Goal: Information Seeking & Learning: Learn about a topic

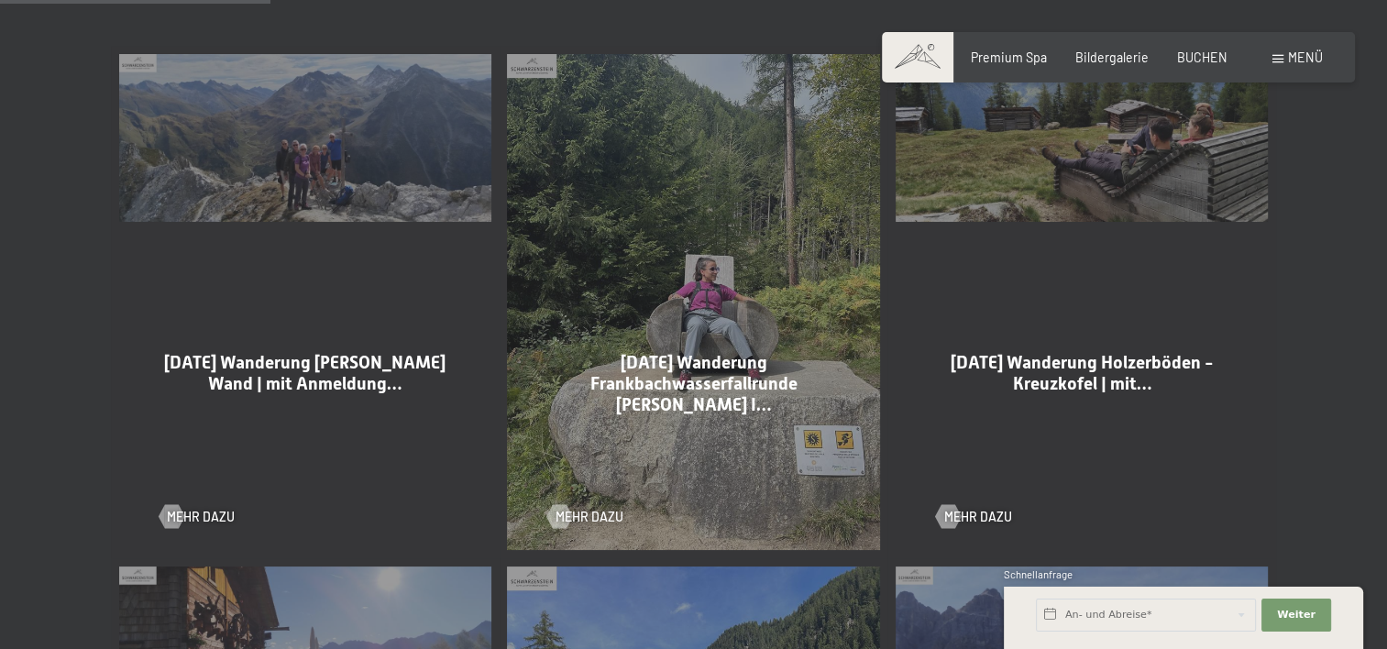
scroll to position [1008, 0]
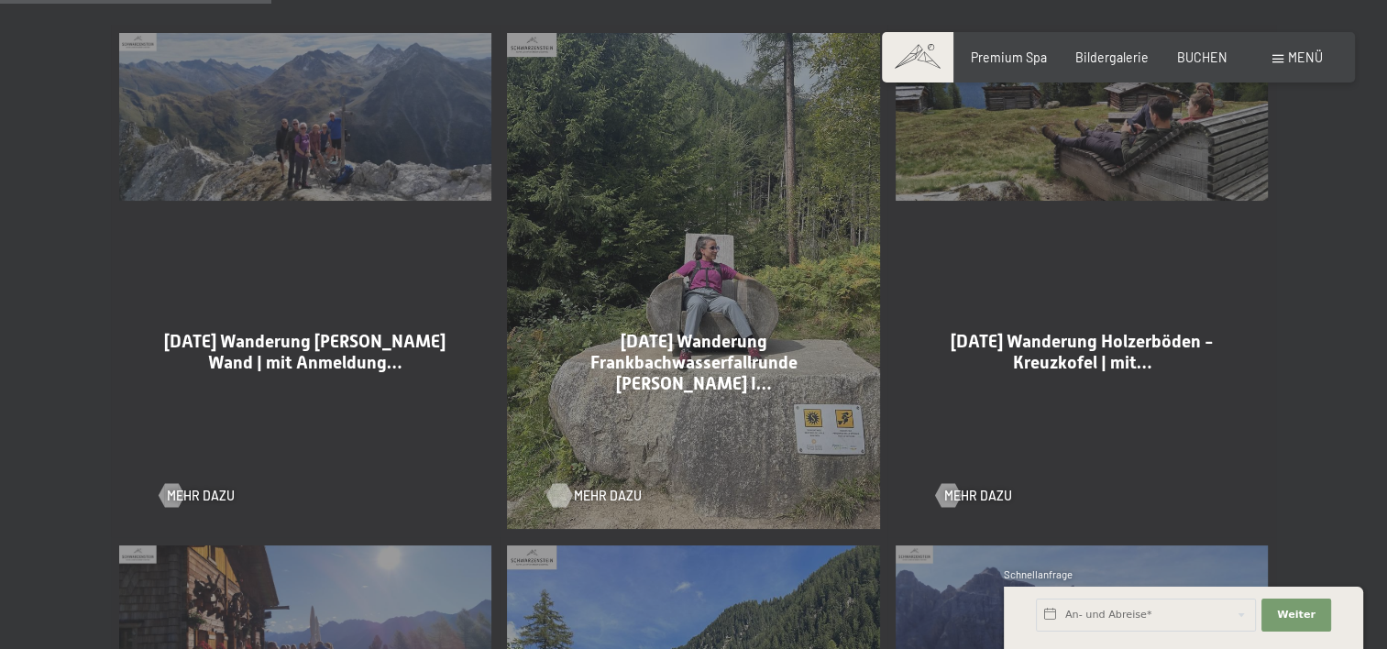
click at [587, 493] on span "Mehr dazu" at bounding box center [608, 496] width 68 height 18
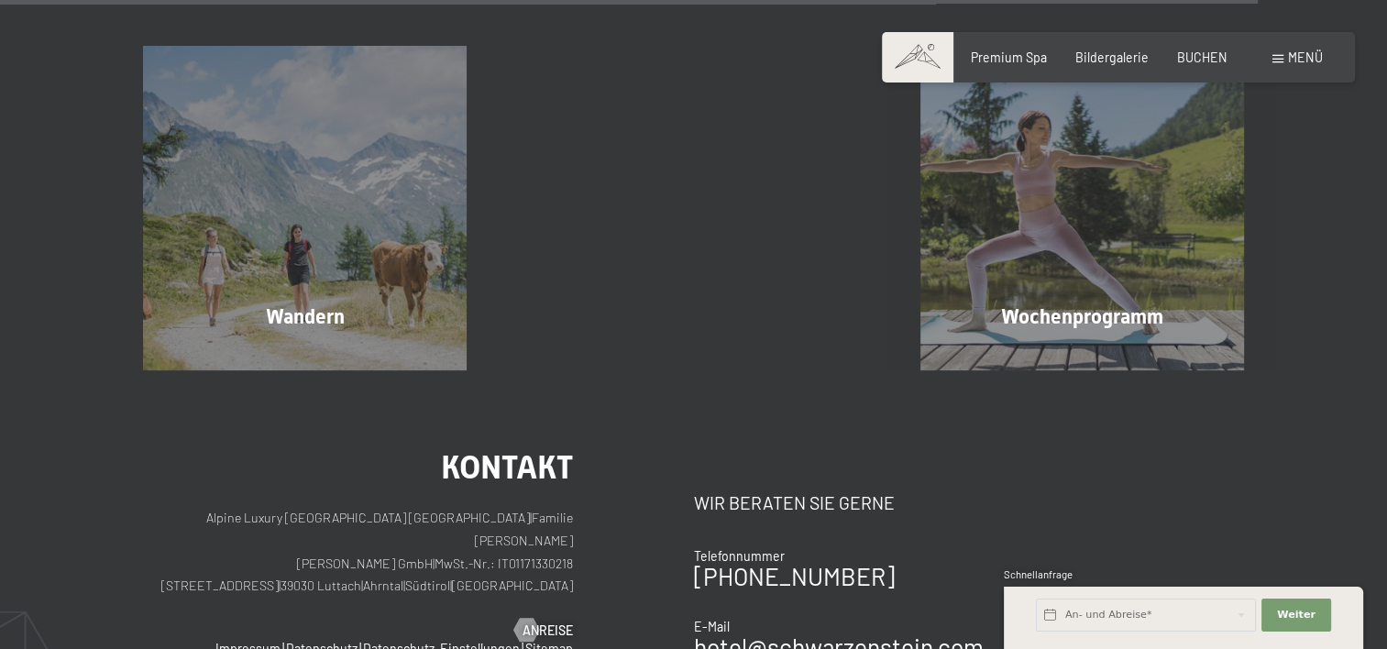
scroll to position [4582, 0]
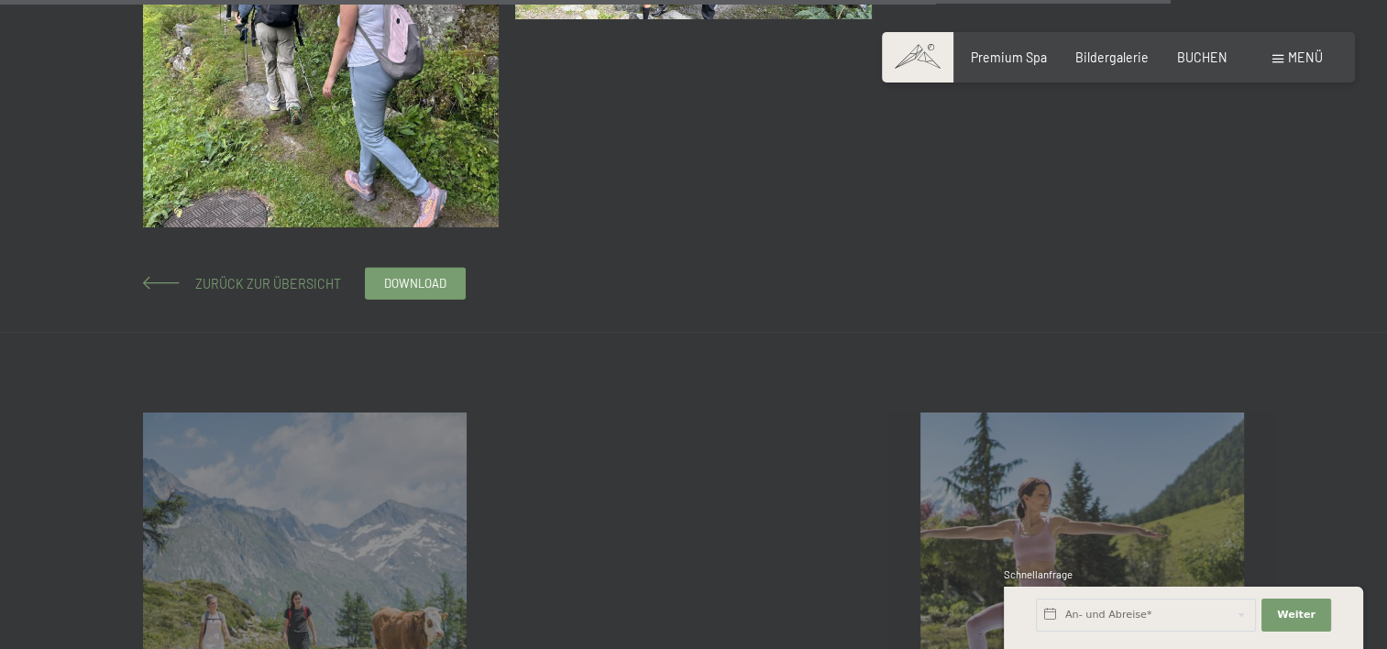
click at [284, 288] on span "Zurück zur Übersicht" at bounding box center [261, 284] width 159 height 16
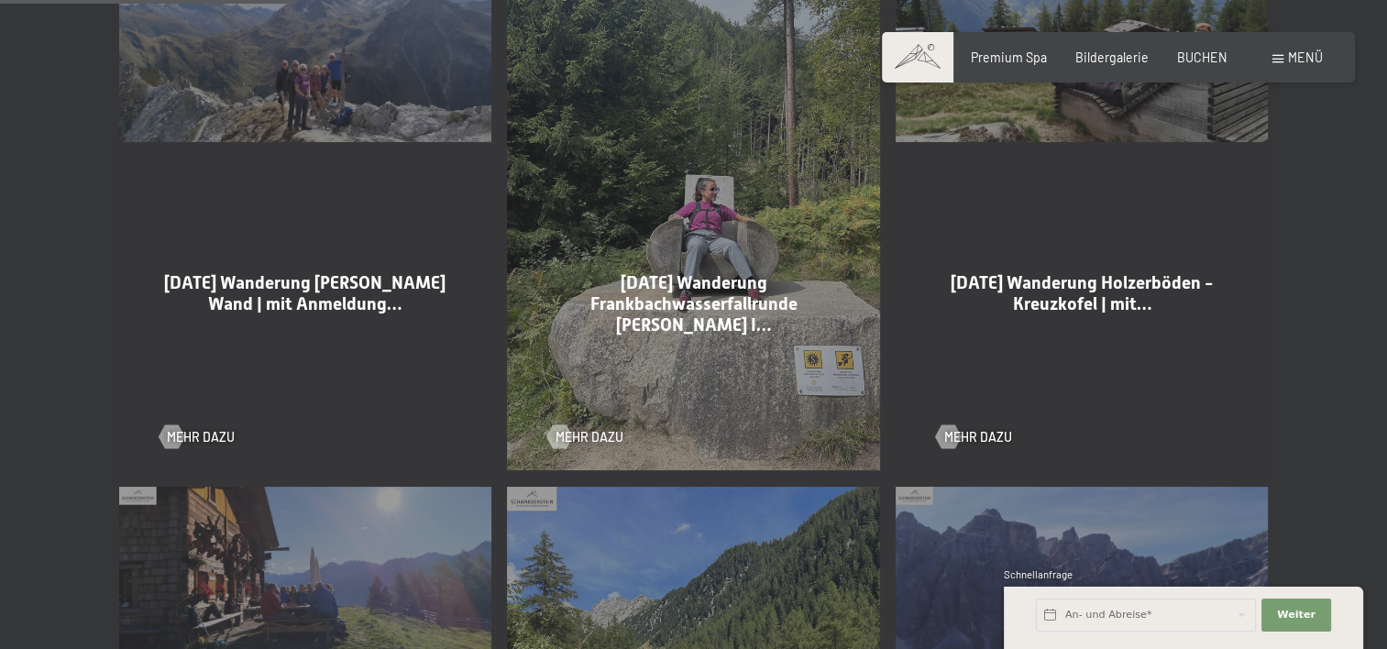
scroll to position [1100, 0]
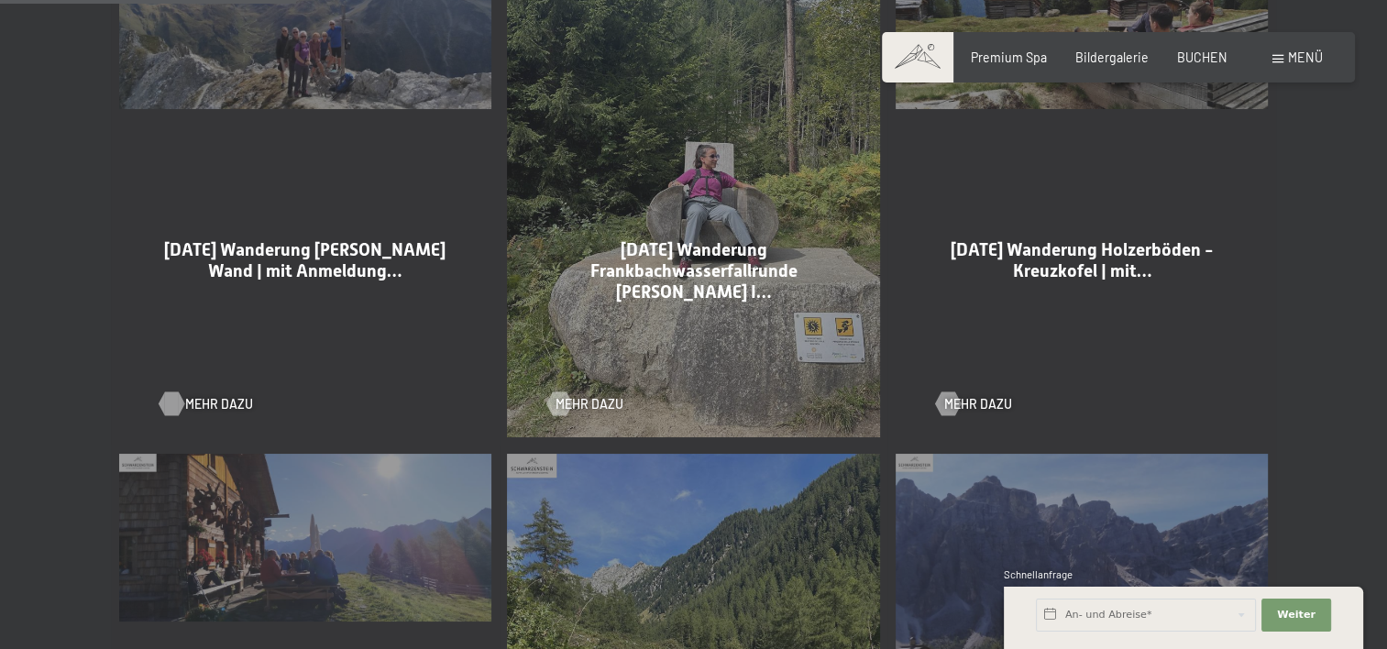
click at [208, 400] on span "Mehr dazu" at bounding box center [219, 404] width 68 height 18
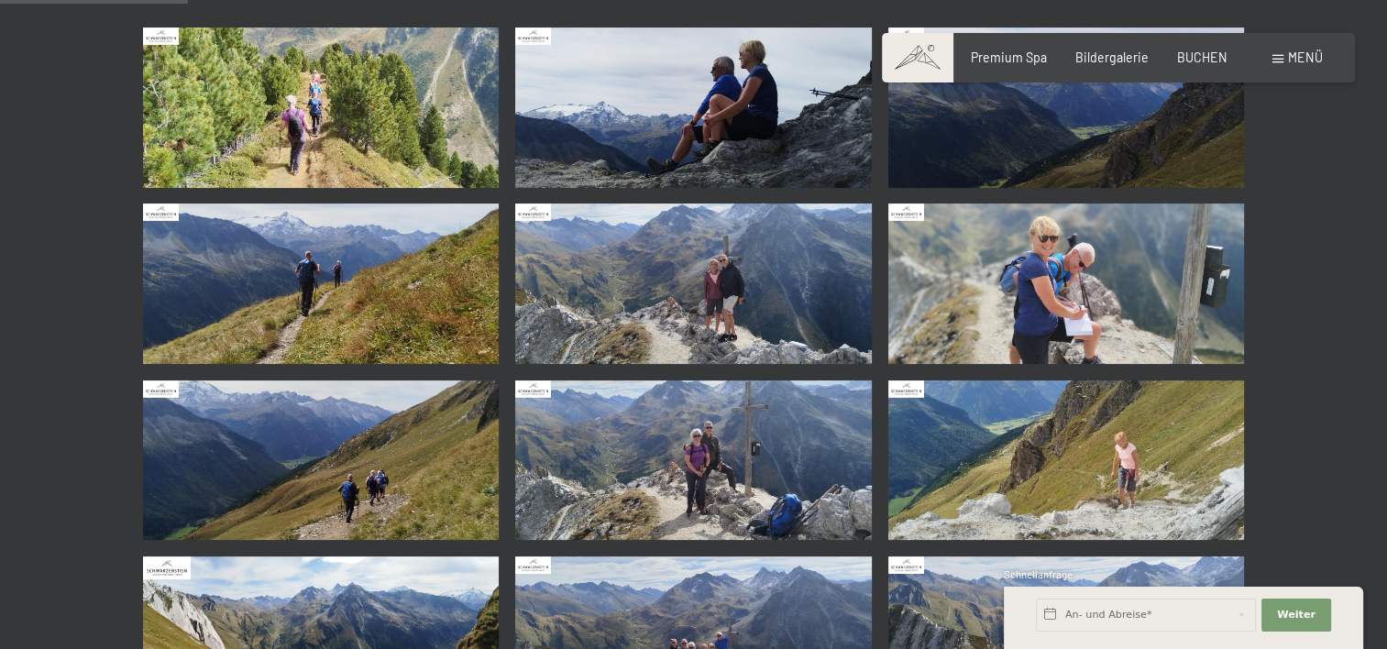
scroll to position [367, 0]
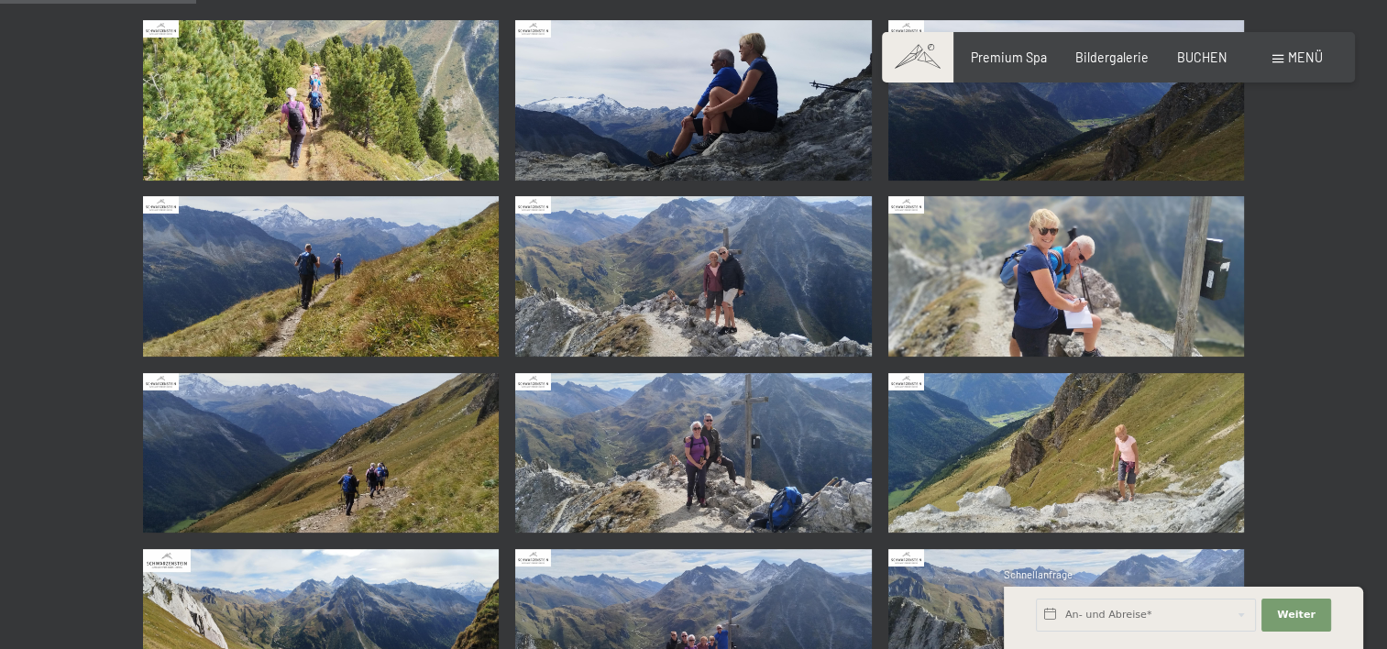
click at [1005, 236] on img at bounding box center [1066, 276] width 356 height 160
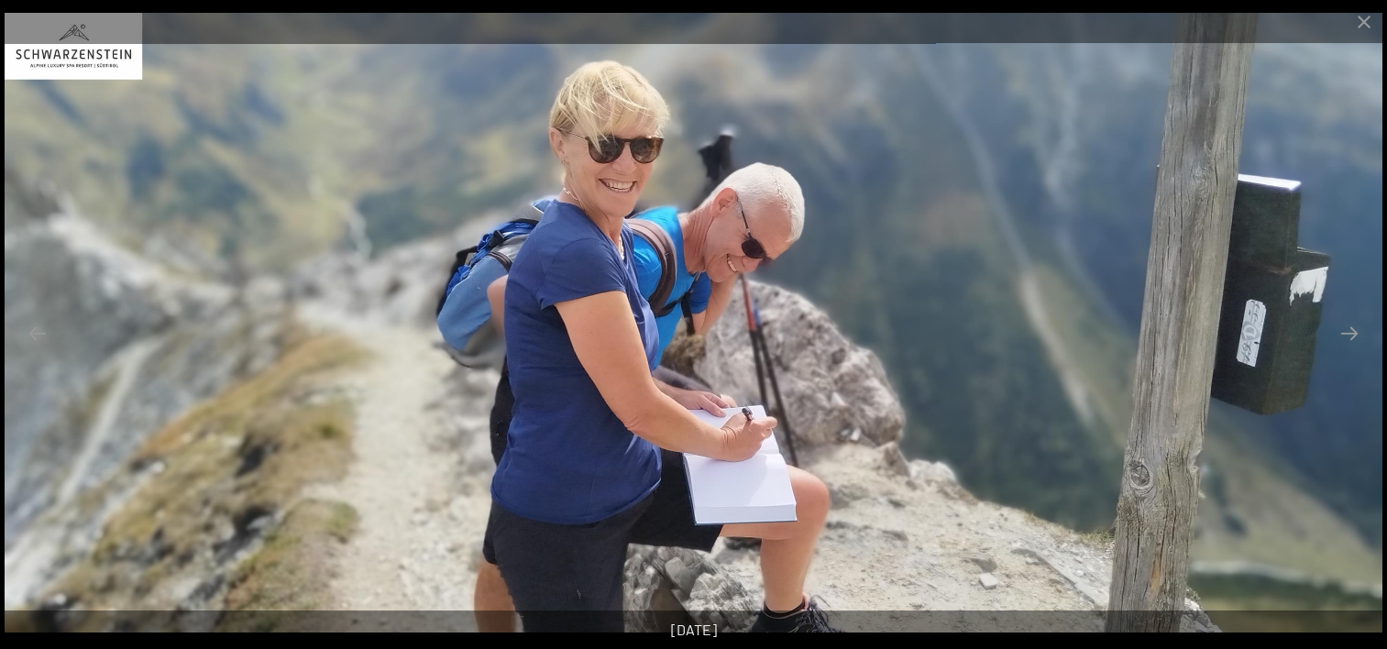
scroll to position [458, 0]
click at [1359, 22] on button "Close gallery" at bounding box center [1364, 21] width 46 height 43
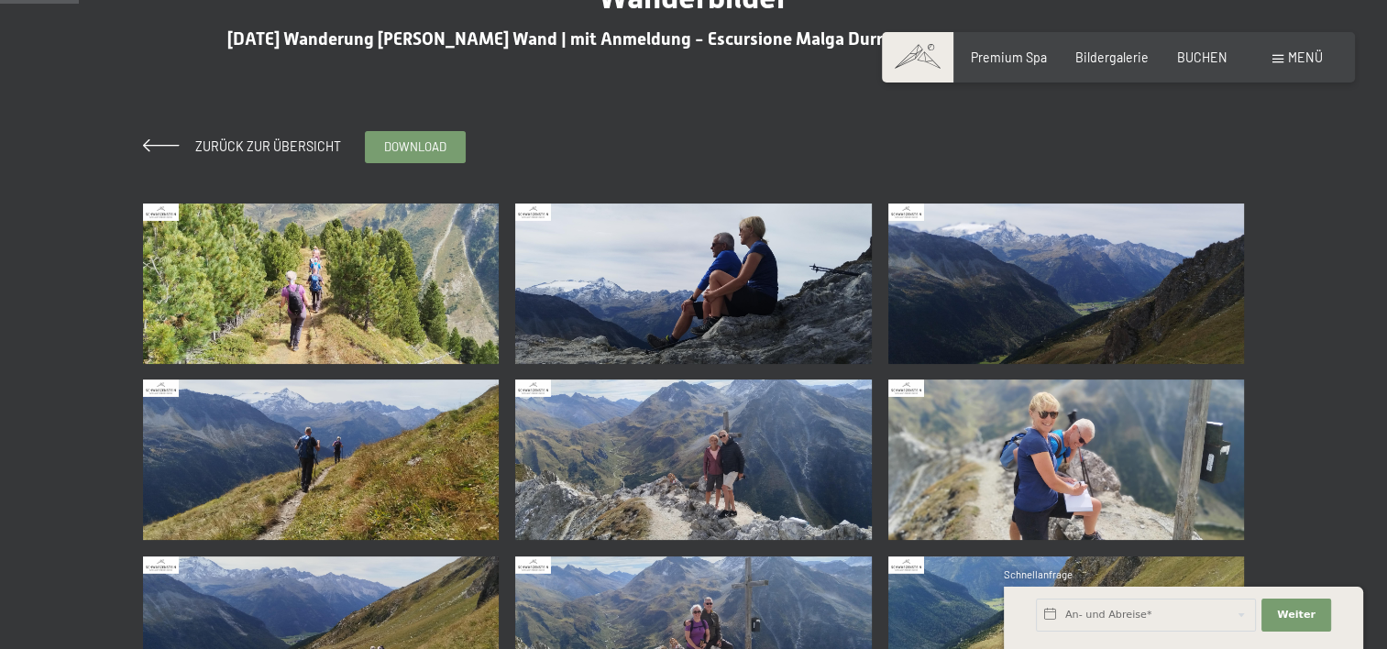
scroll to position [0, 0]
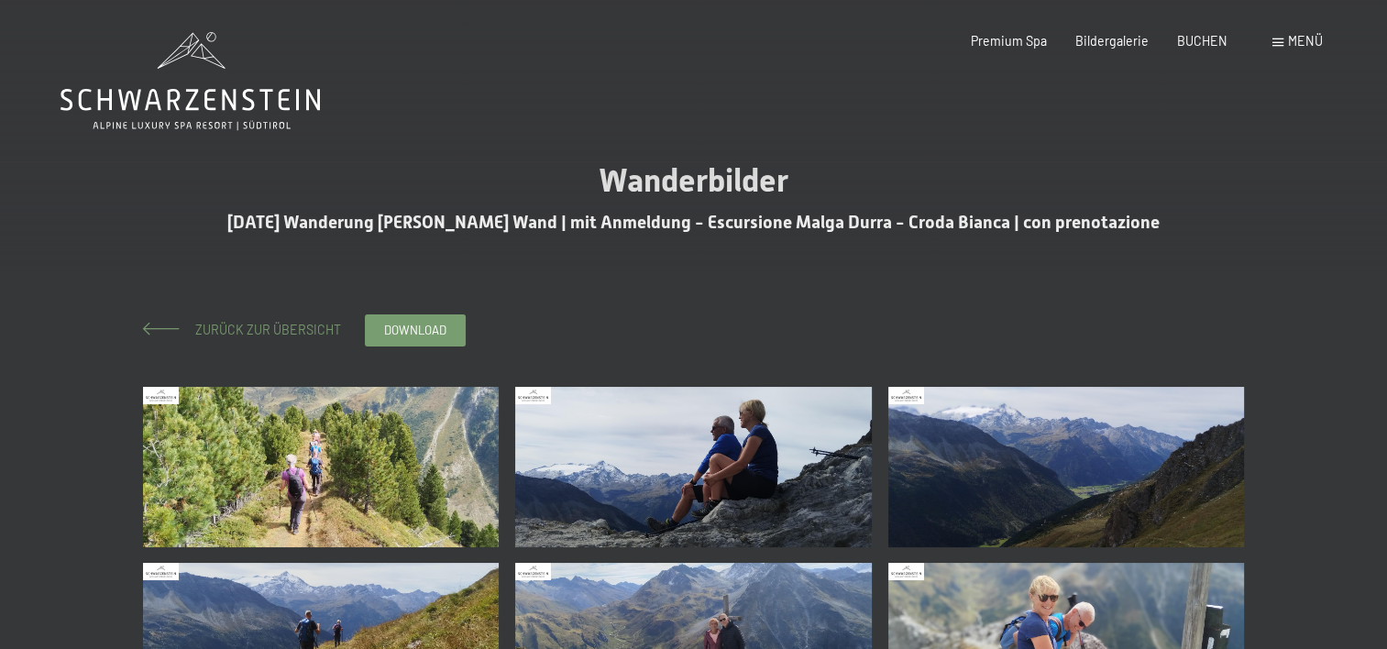
click at [235, 330] on span "Zurück zur Übersicht" at bounding box center [261, 330] width 159 height 16
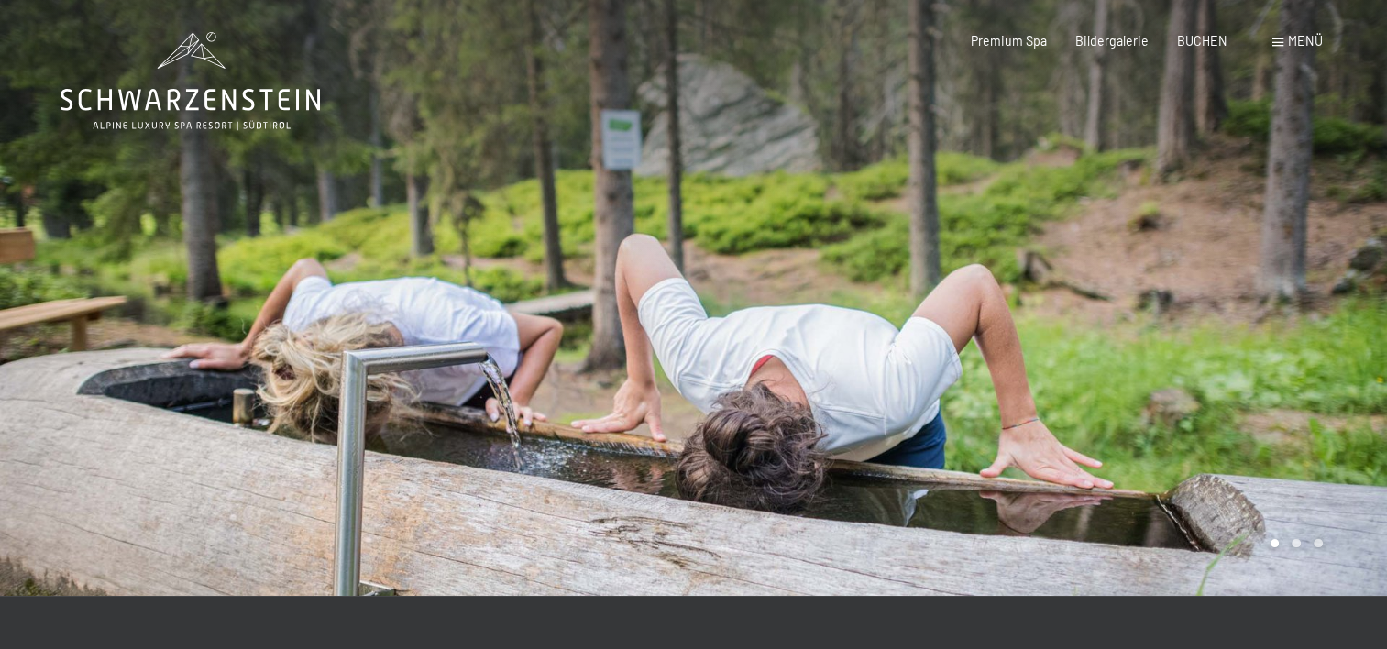
click at [1280, 41] on span at bounding box center [1277, 42] width 11 height 8
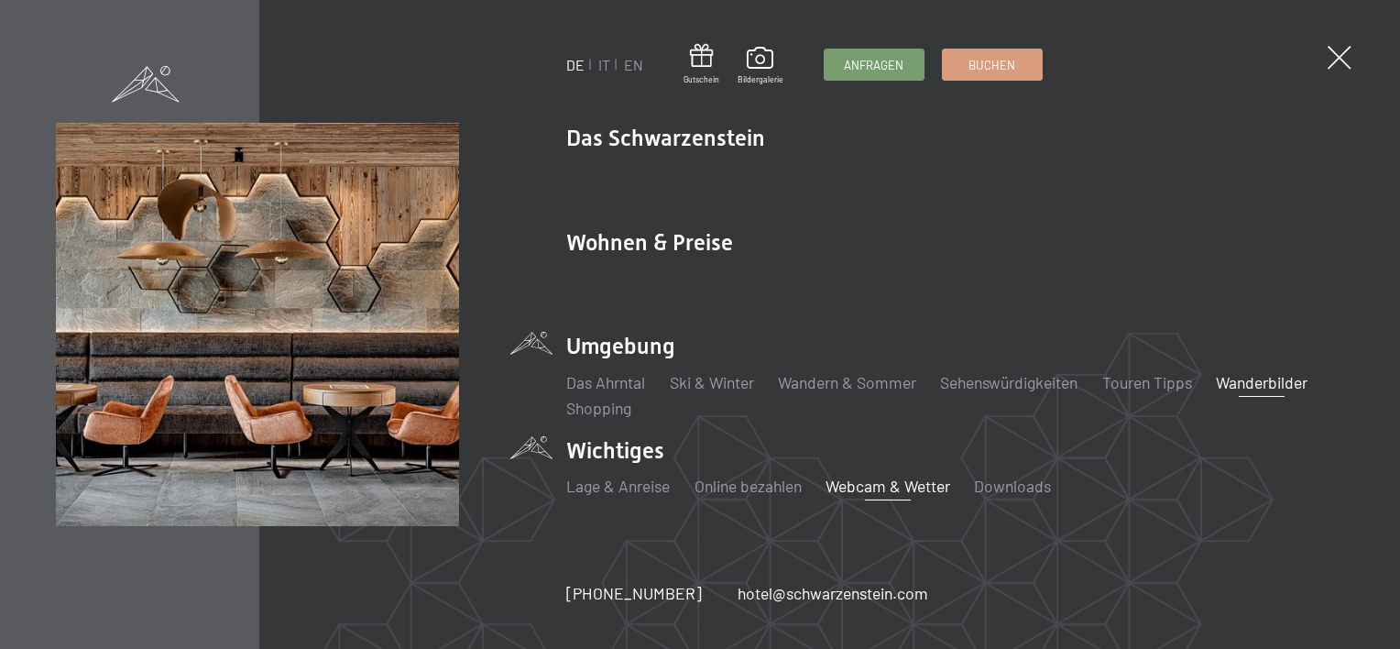
click at [856, 487] on link "Webcam & Wetter" at bounding box center [888, 486] width 125 height 20
